Goal: Information Seeking & Learning: Learn about a topic

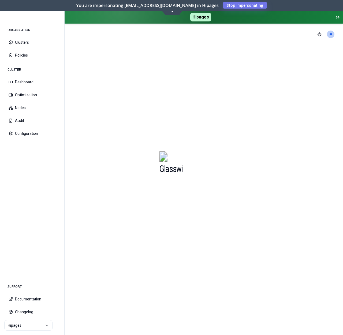
click at [30, 323] on html "ORGANISATION Clusters Policies CLUSTER Dashboard Optimization Nodes Audit Confi…" at bounding box center [171, 167] width 343 height 335
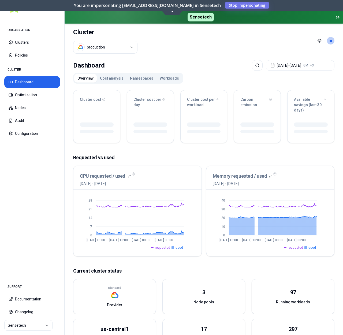
click at [110, 77] on button "Cost analysis" at bounding box center [112, 78] width 30 height 9
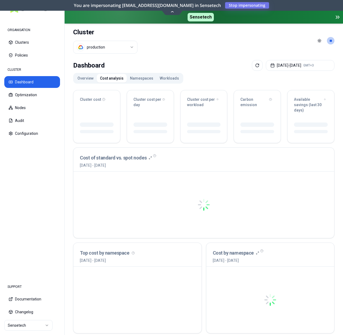
click at [147, 80] on button "Namespaces" at bounding box center [142, 78] width 30 height 9
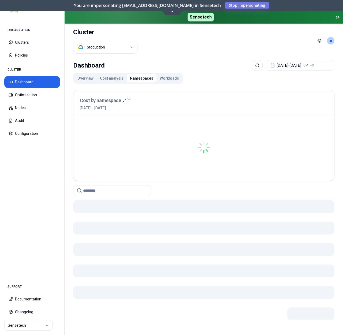
click at [172, 78] on button "Workloads" at bounding box center [169, 78] width 26 height 9
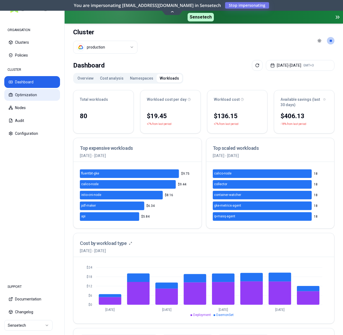
click at [36, 95] on button "Optimization" at bounding box center [32, 95] width 56 height 12
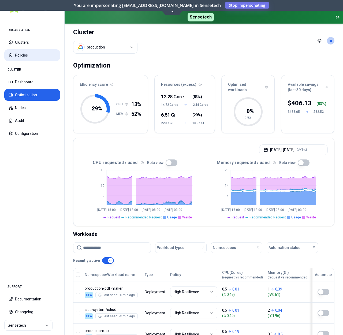
click at [0, 0] on body "ORGANISATION Clusters Policies CLUSTER Dashboard Optimization Nodes Audit Confi…" at bounding box center [171, 167] width 343 height 335
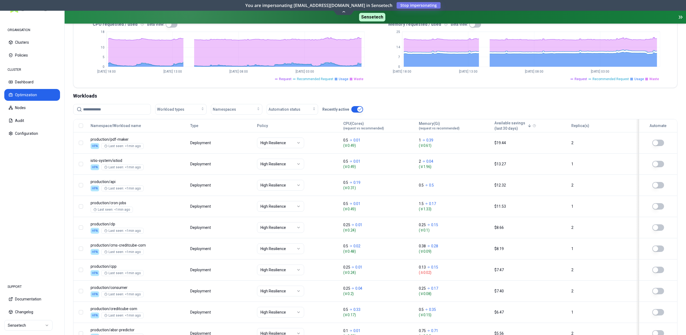
scroll to position [172, 0]
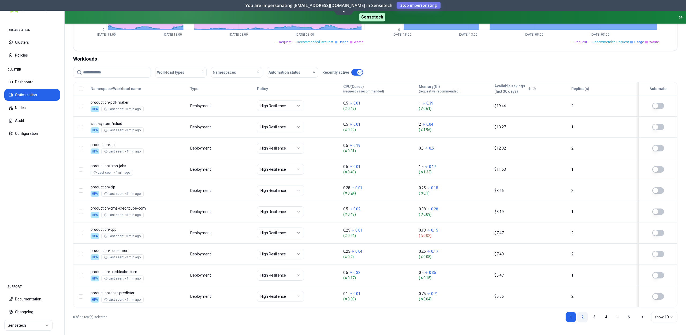
click at [343, 316] on link "2" at bounding box center [582, 316] width 11 height 11
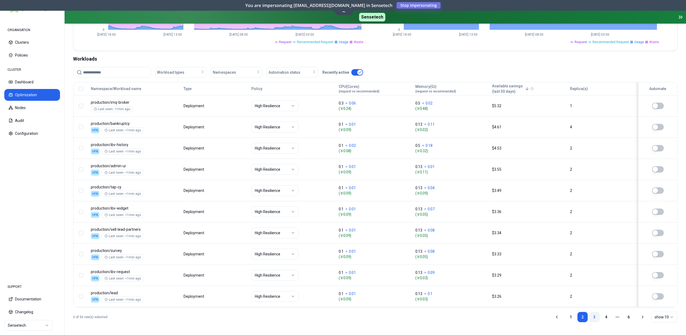
click at [343, 316] on link "3" at bounding box center [594, 316] width 11 height 11
click at [343, 319] on link "4" at bounding box center [605, 316] width 11 height 11
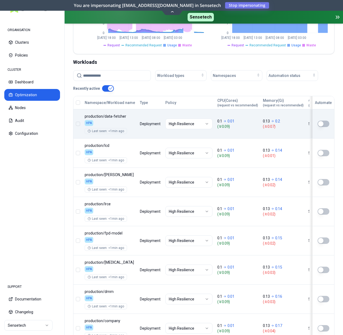
scroll to position [175, 0]
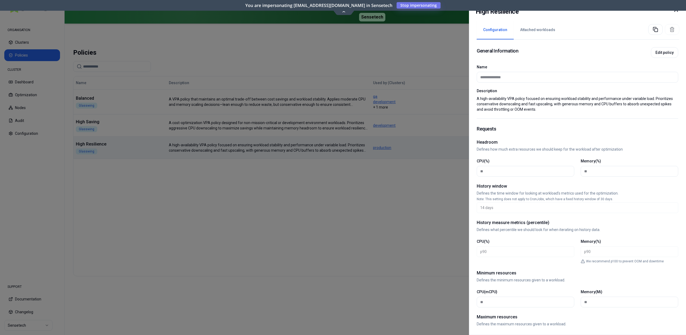
click at [343, 12] on icon at bounding box center [676, 10] width 6 height 6
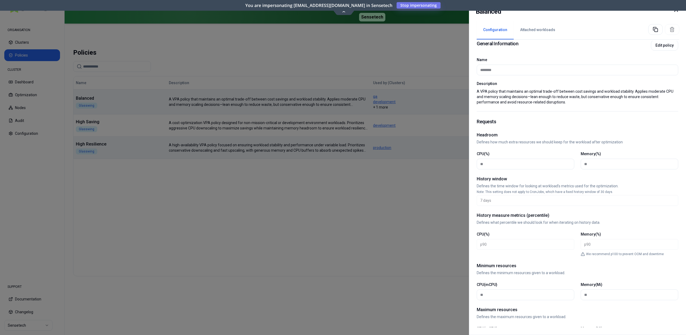
scroll to position [7, 0]
click at [343, 11] on icon at bounding box center [676, 10] width 6 height 6
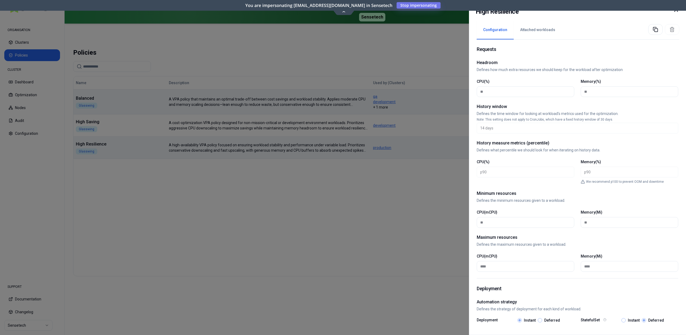
scroll to position [147, 0]
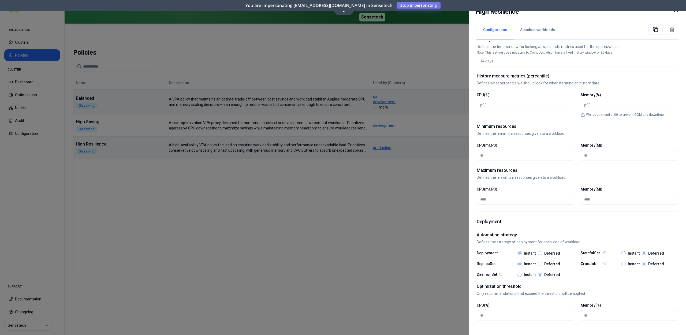
click at [343, 12] on icon at bounding box center [676, 10] width 6 height 6
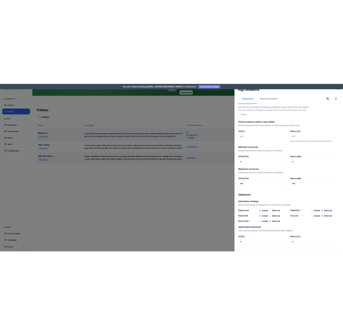
scroll to position [146, 0]
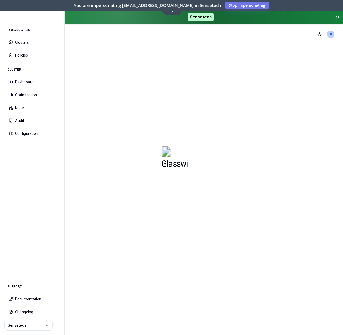
click at [279, 122] on section at bounding box center [204, 190] width 278 height 290
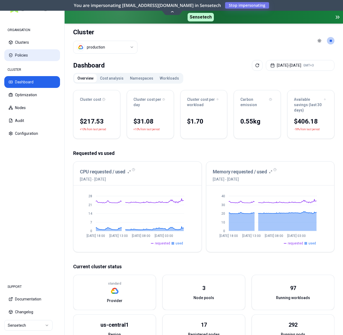
click at [32, 55] on button "Policies" at bounding box center [32, 55] width 56 height 12
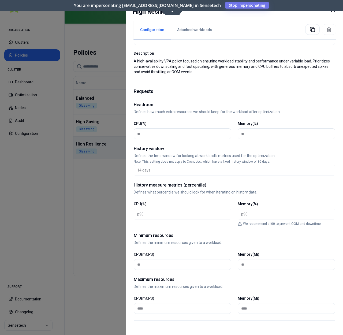
scroll to position [38, 0]
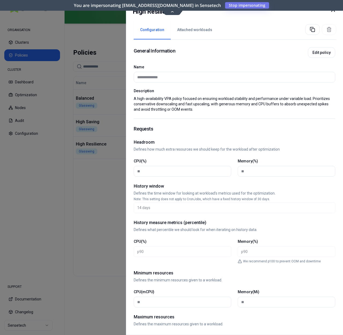
click at [332, 12] on icon at bounding box center [333, 10] width 6 height 6
click at [143, 100] on p "A VPA policy that maintains an optimal trade-off between cost savings and workl…" at bounding box center [234, 104] width 201 height 16
